Goal: Task Accomplishment & Management: Use online tool/utility

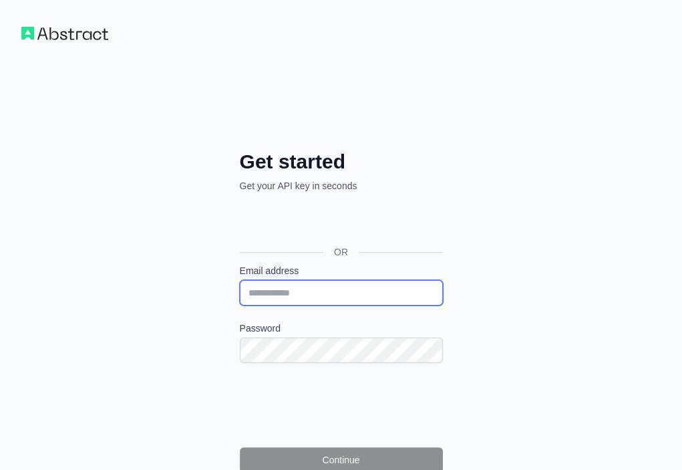
click at [240, 280] on input "Email address" at bounding box center [341, 292] width 203 height 25
paste input "**********"
type input "**********"
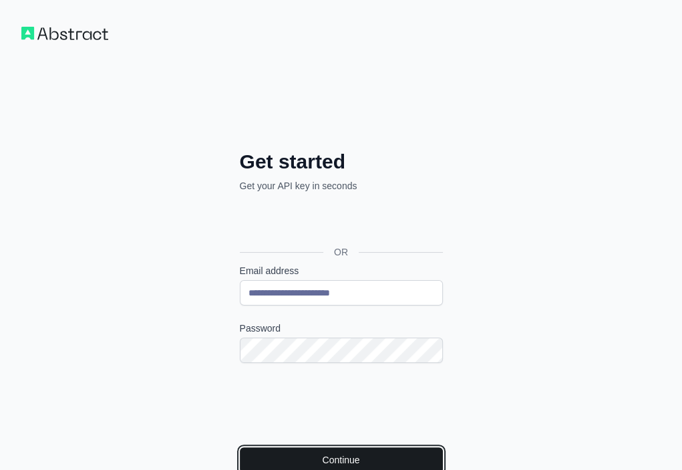
click at [240, 447] on button "Continue" at bounding box center [341, 459] width 203 height 25
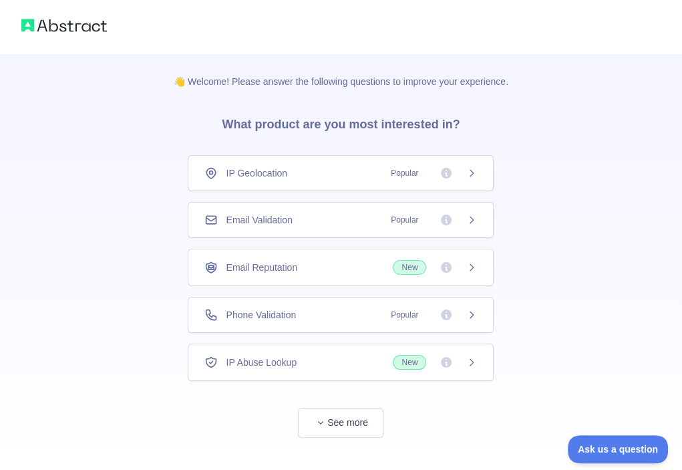
click at [313, 219] on div "Email Validation Popular" at bounding box center [341, 219] width 273 height 13
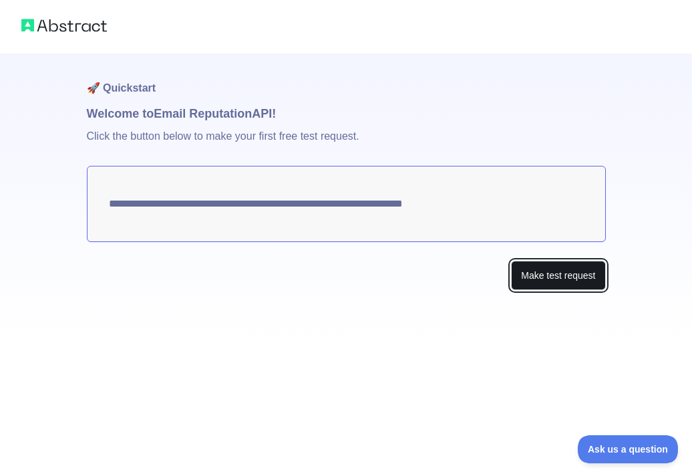
click at [553, 273] on button "Make test request" at bounding box center [558, 276] width 94 height 30
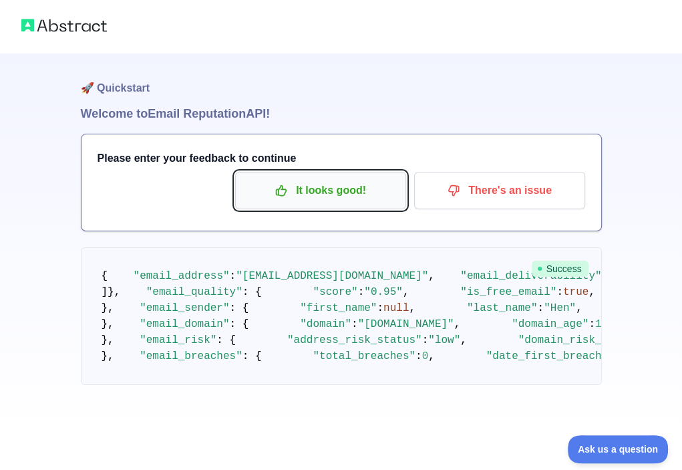
click at [321, 201] on p "It looks good!" at bounding box center [320, 190] width 151 height 23
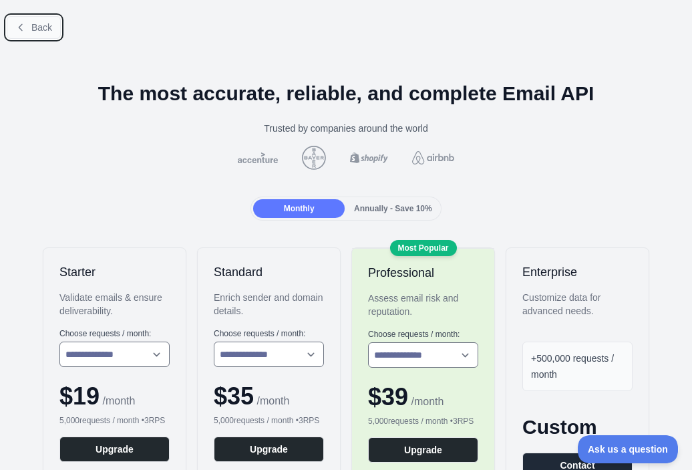
click at [53, 27] on button "Back" at bounding box center [34, 27] width 54 height 23
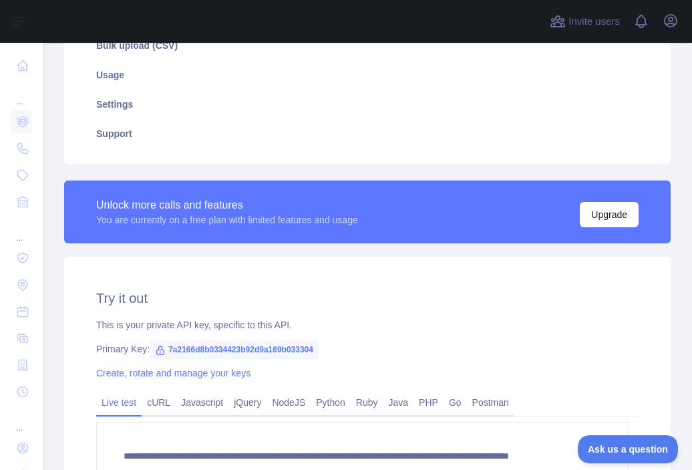
scroll to position [267, 0]
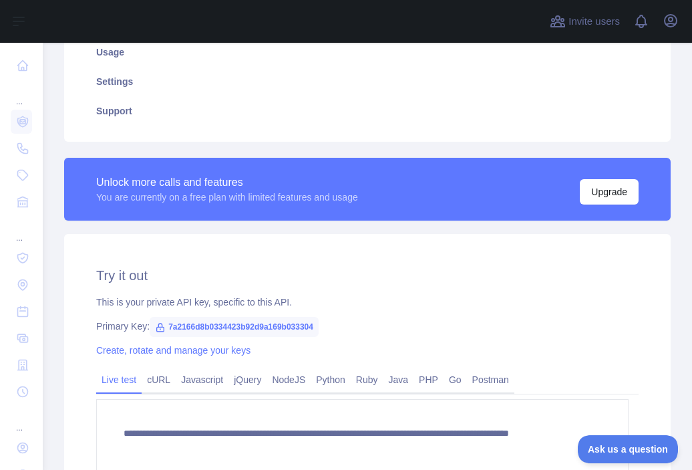
click at [270, 324] on span "7a2166d8b0334423b92d9a169b033304" at bounding box center [234, 327] width 169 height 20
copy span "7a2166d8b0334423b92d9a169b033304"
